Goal: Information Seeking & Learning: Learn about a topic

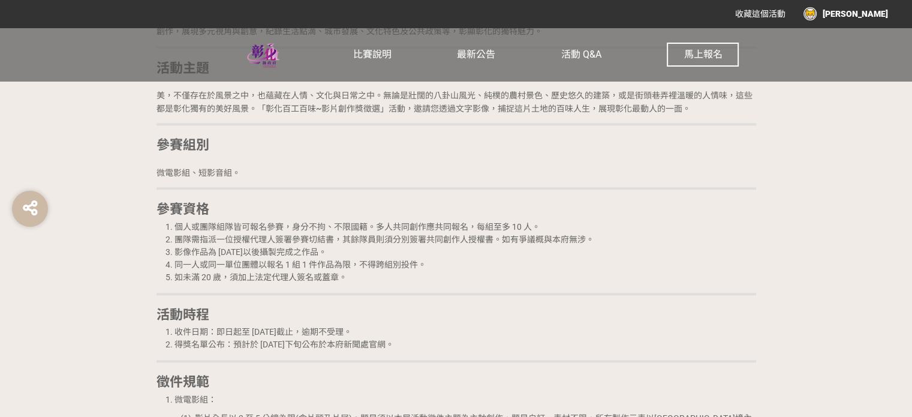
scroll to position [1259, 0]
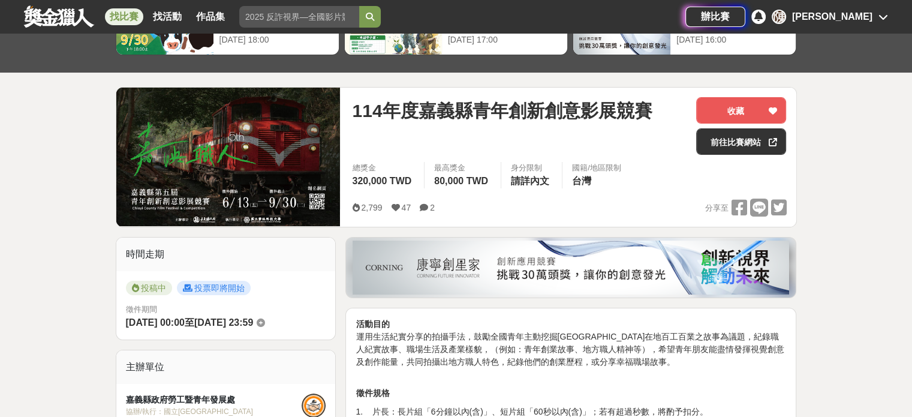
scroll to position [60, 0]
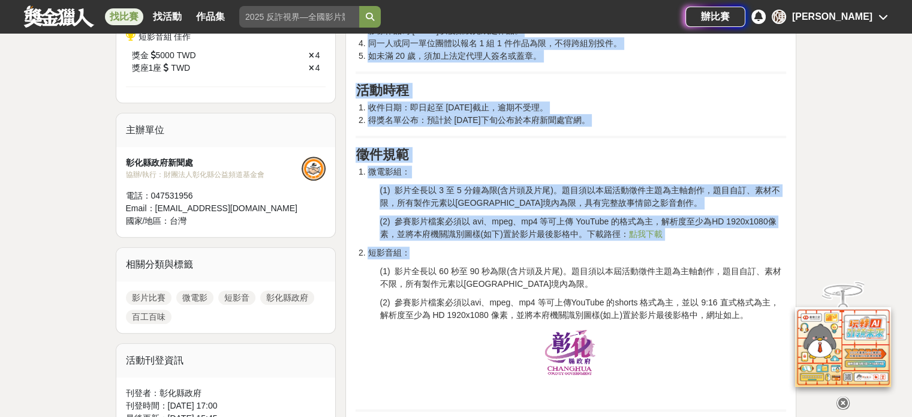
scroll to position [939, 0]
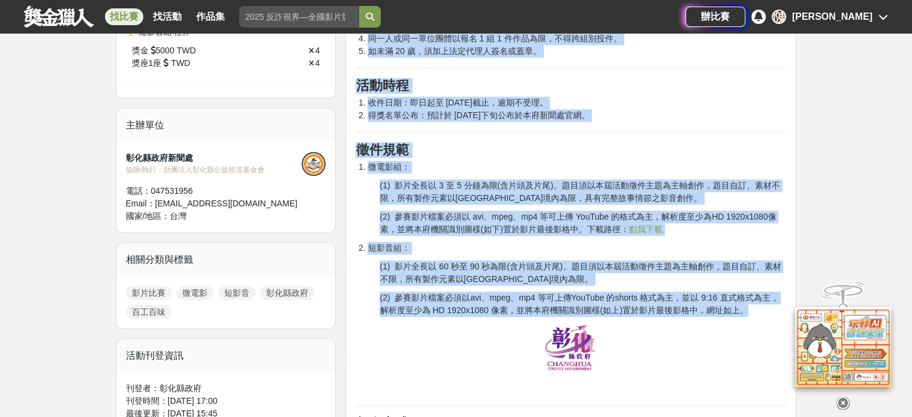
drag, startPoint x: 357, startPoint y: 89, endPoint x: 772, endPoint y: 315, distance: 472.2
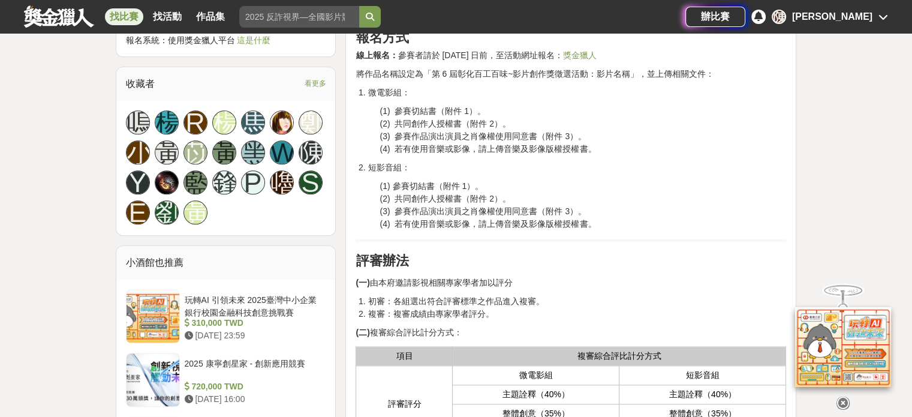
scroll to position [1319, 0]
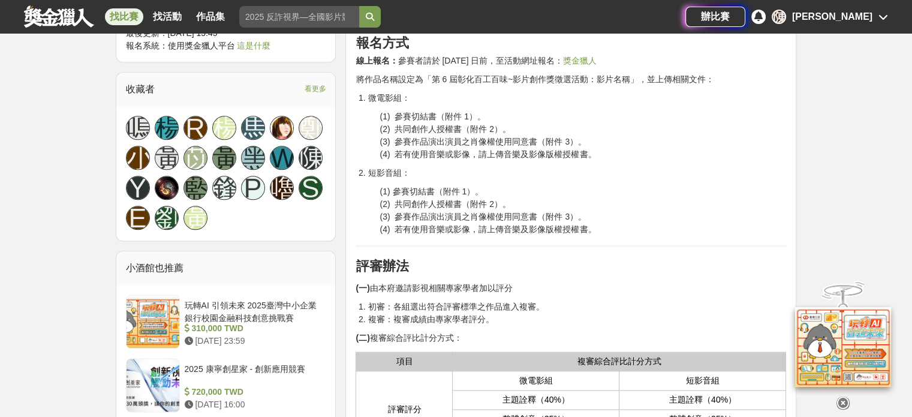
copy div "活動宗旨 為鼓勵影像創作、培養新銳電影人才，並落實有線電視公用頻道民眾媒體近用權，彰化縣政府特別舉辦本屆彰化百工百味~影片創作獎活動。透過微電影及短影音創作，…"
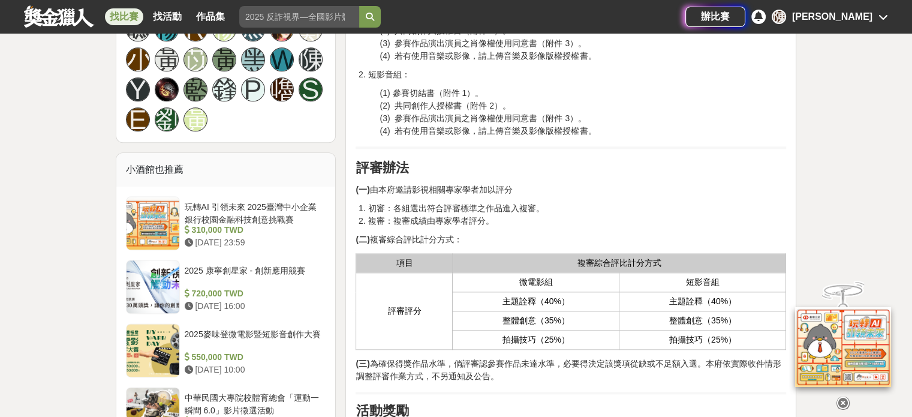
scroll to position [1419, 0]
